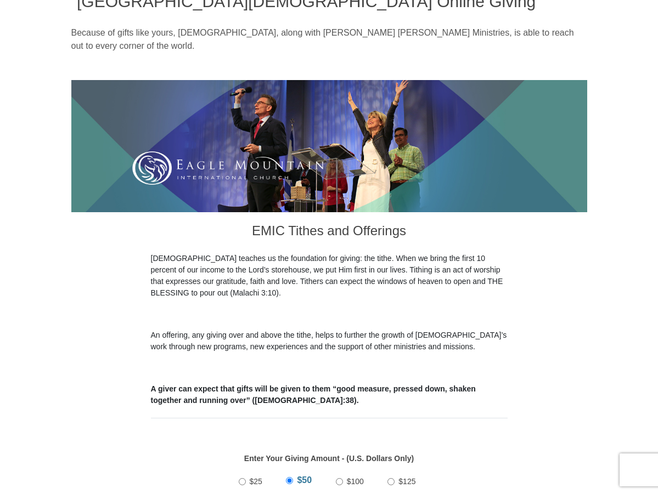
scroll to position [329, 0]
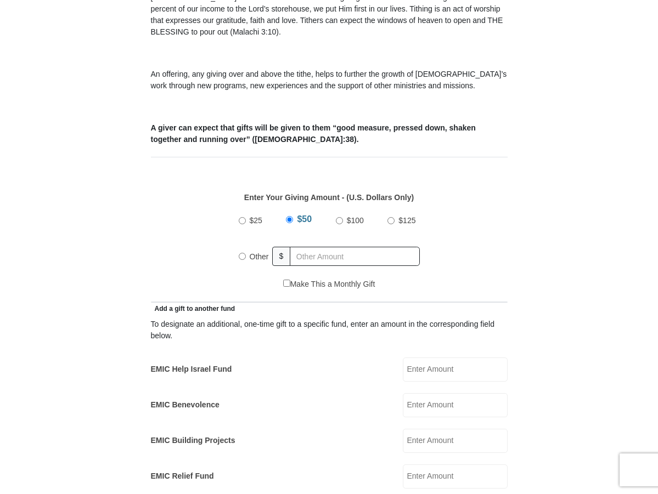
click at [241, 260] on input "Other" at bounding box center [242, 256] width 7 height 7
radio input "true"
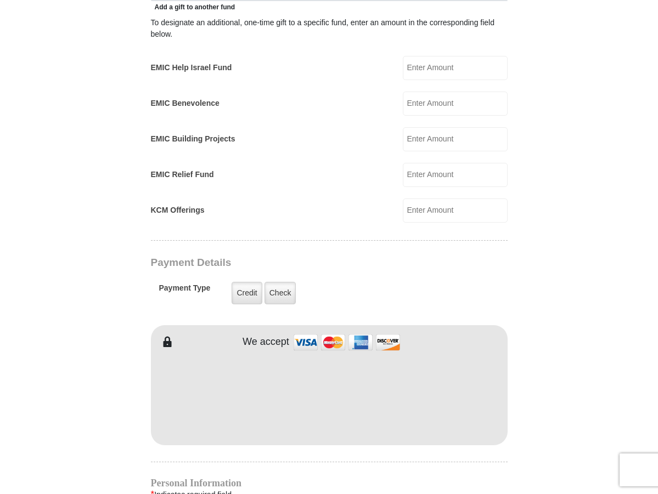
scroll to position [658, 0]
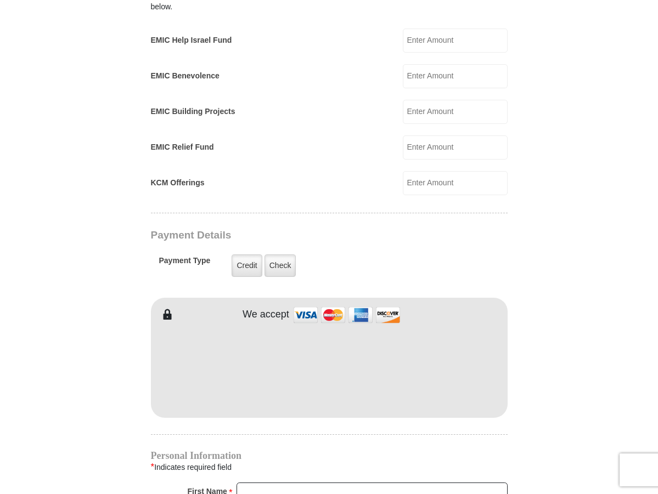
type input "191.00"
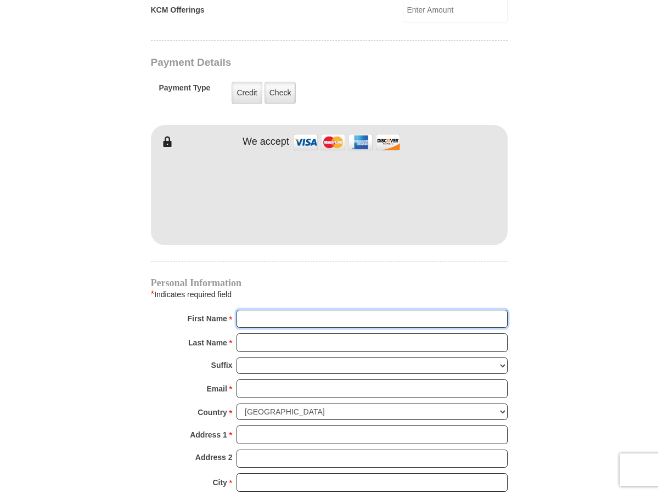
scroll to position [918, 0]
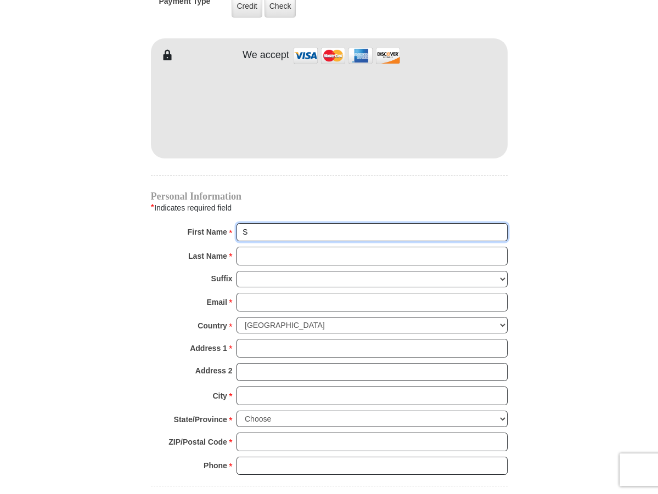
type input "Steve and Deborah"
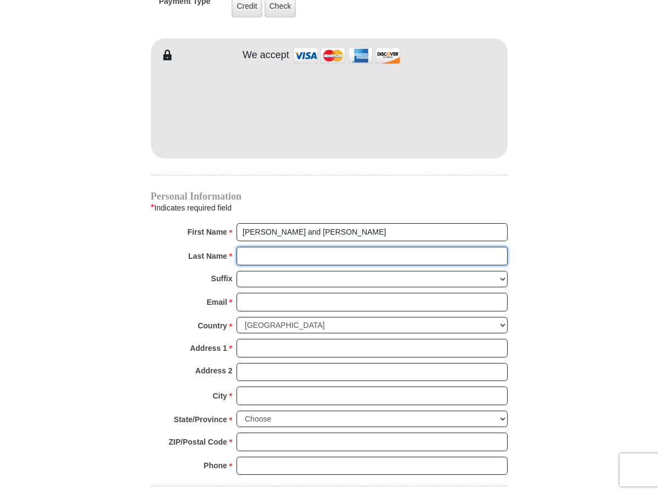
click at [298, 266] on input "Last Name *" at bounding box center [371, 256] width 271 height 19
type input "Gallant"
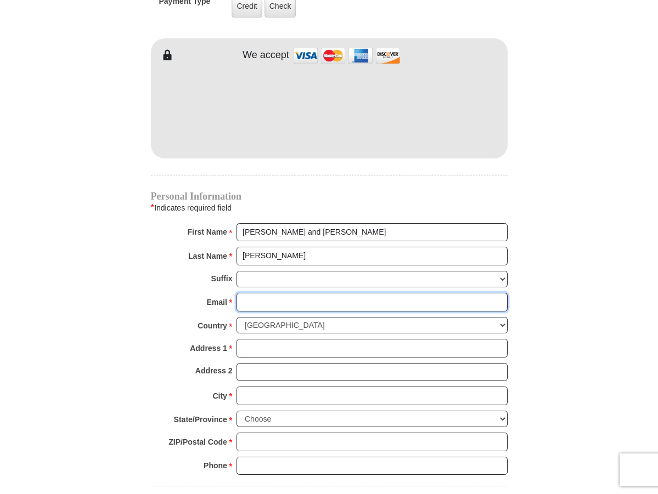
click at [295, 312] on input "Email *" at bounding box center [371, 302] width 271 height 19
type input "deborahgallant12@gmail.com"
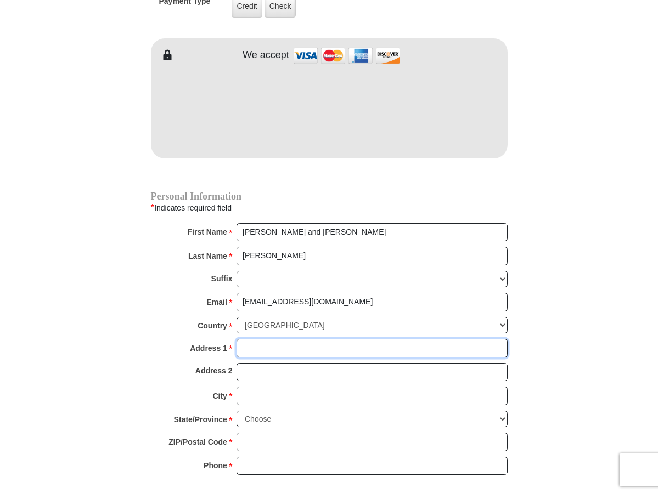
type input "17350 E Calaveras Ave"
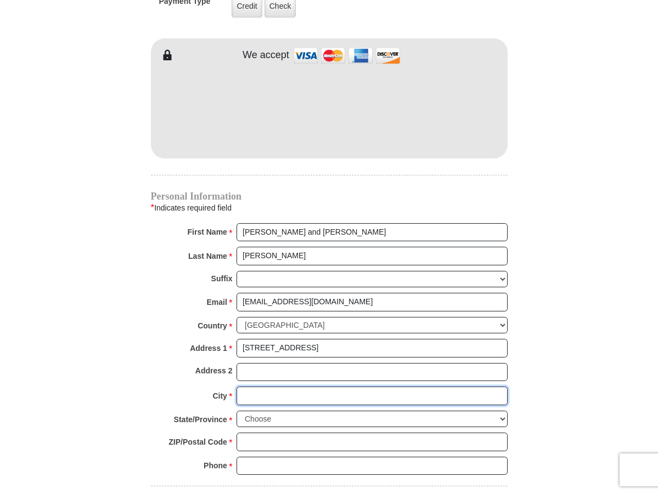
type input "Fountain Hills"
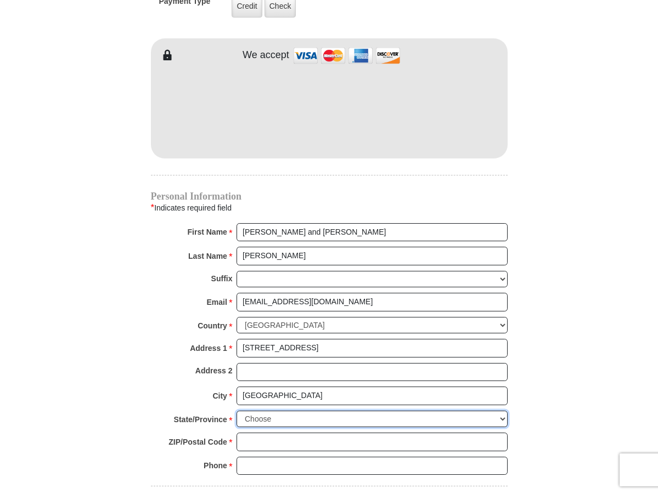
select select "AZ"
type input "85268"
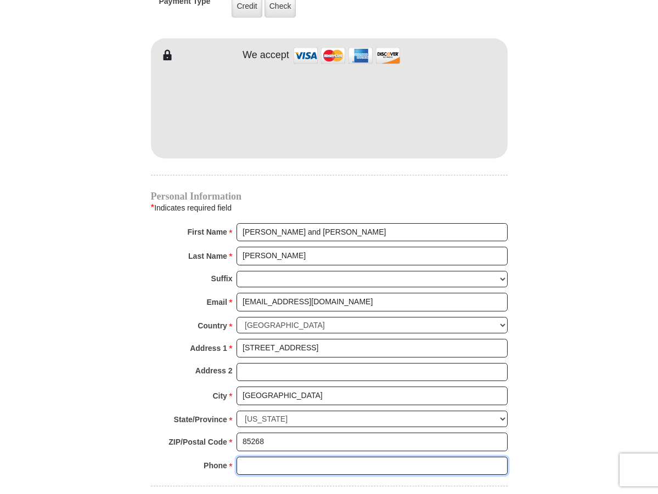
type input "4803228442"
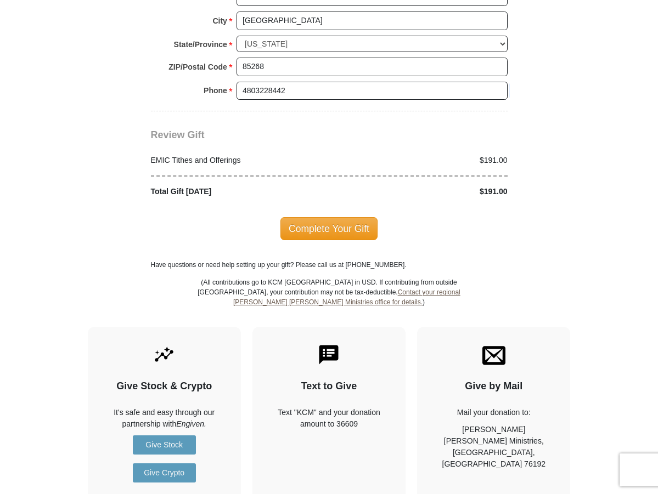
scroll to position [1357, 0]
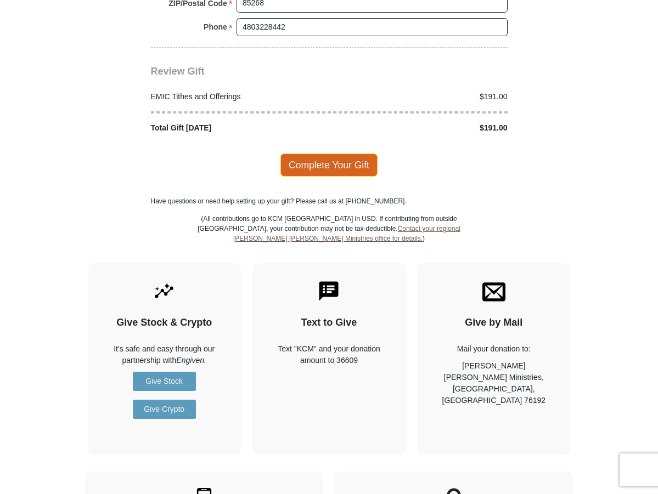
click at [303, 177] on span "Complete Your Gift" at bounding box center [328, 165] width 97 height 23
